Goal: Navigation & Orientation: Find specific page/section

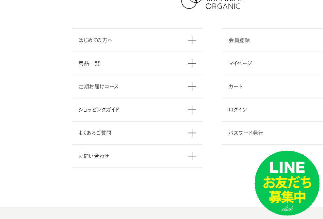
scroll to position [6963, 0]
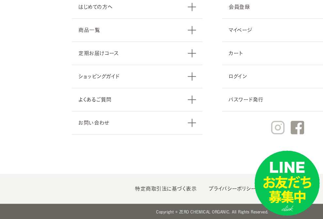
click at [275, 130] on img at bounding box center [277, 127] width 13 height 13
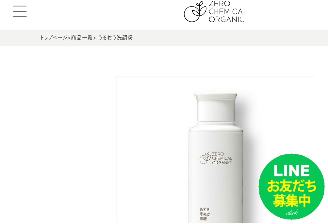
scroll to position [0, 0]
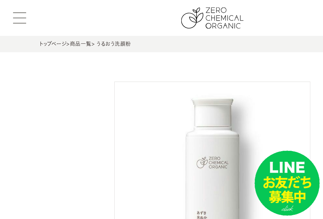
click at [22, 23] on span at bounding box center [19, 23] width 13 height 1
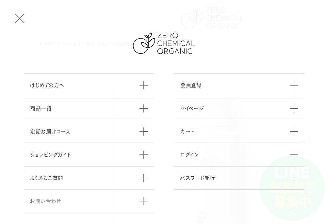
click at [59, 203] on link "お問い合わせ" at bounding box center [89, 202] width 131 height 24
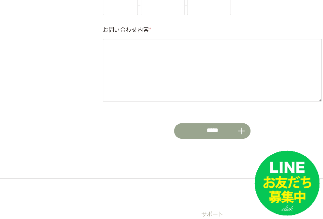
scroll to position [356, 0]
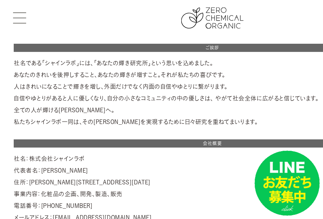
click at [25, 18] on span at bounding box center [19, 18] width 13 height 1
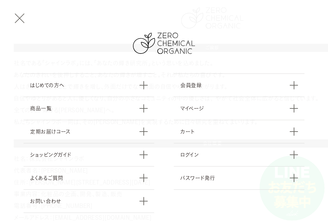
click at [18, 18] on button at bounding box center [19, 17] width 13 height 11
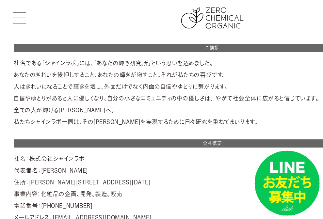
click at [26, 20] on button at bounding box center [19, 17] width 13 height 11
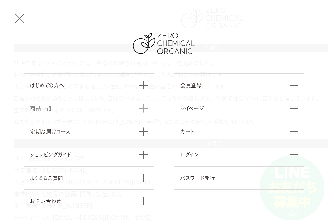
click at [75, 110] on link "商品一覧" at bounding box center [89, 108] width 131 height 23
click at [22, 13] on button at bounding box center [19, 17] width 13 height 11
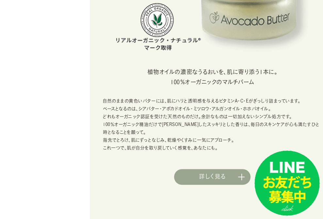
scroll to position [262, 0]
